Goal: Task Accomplishment & Management: Use online tool/utility

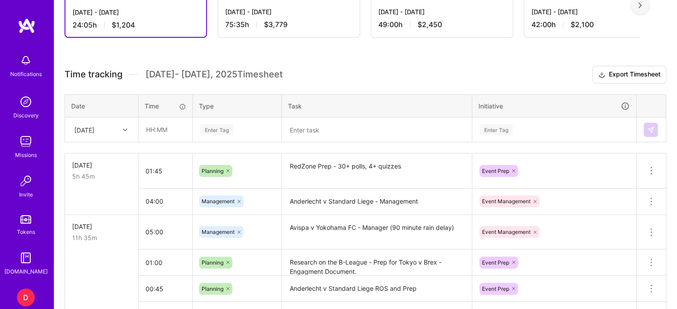
scroll to position [240, 0]
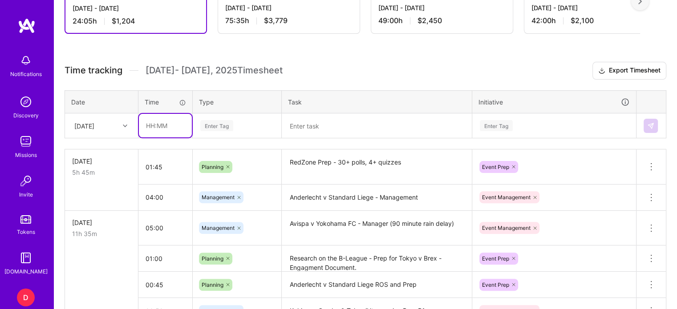
click at [148, 122] on input "text" at bounding box center [165, 126] width 53 height 24
type input "08:00"
click at [220, 126] on div "Enter Tag" at bounding box center [216, 126] width 33 height 14
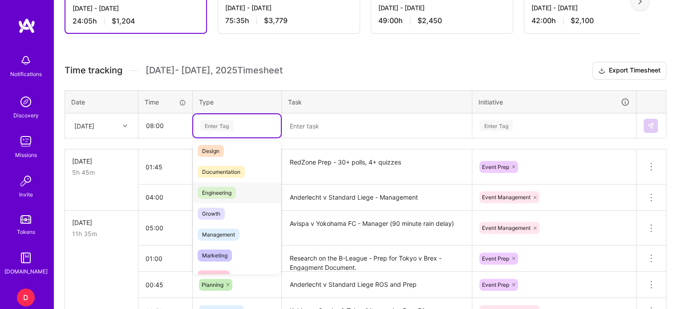
scroll to position [27, 0]
click at [223, 227] on span "Management" at bounding box center [218, 233] width 42 height 12
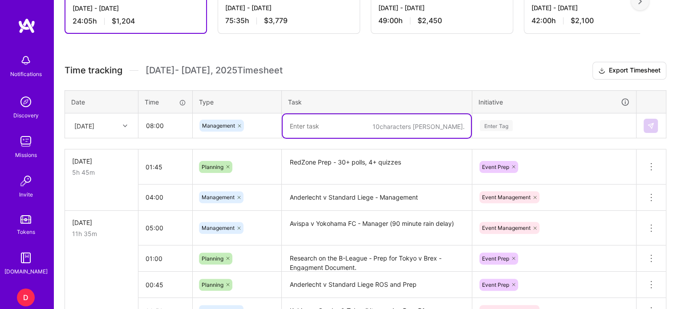
click at [301, 125] on textarea at bounding box center [376, 126] width 188 height 24
type textarea "NFL Red Zone & DACH EndZN - Manager"
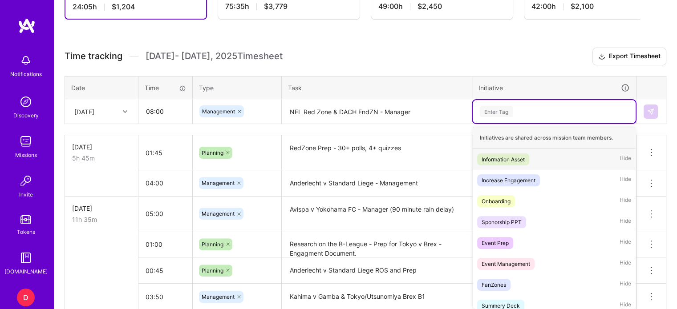
click at [493, 123] on div "option Information Asset focused, 1 of 35. 35 results available. Use Up and Dow…" at bounding box center [553, 111] width 163 height 23
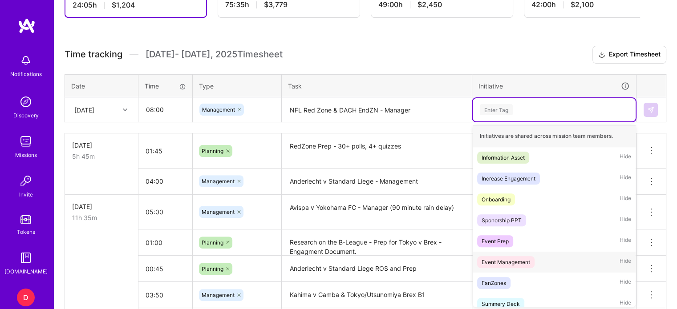
click at [505, 261] on div "Event Management" at bounding box center [505, 262] width 48 height 9
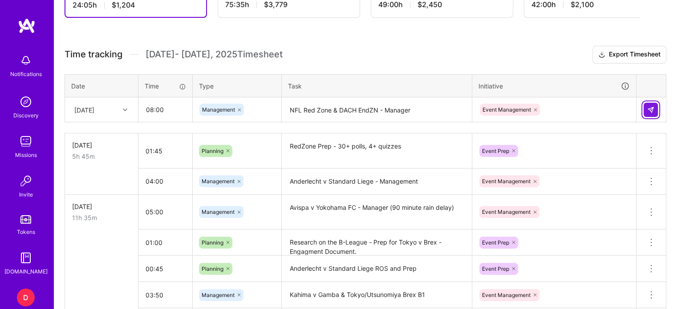
click at [646, 110] on button at bounding box center [650, 110] width 14 height 14
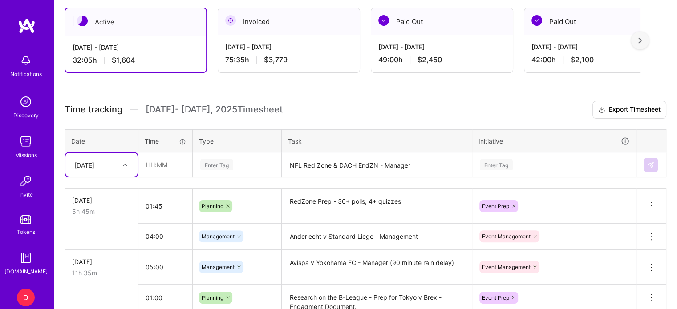
scroll to position [201, 0]
